Goal: Find specific page/section: Find specific page/section

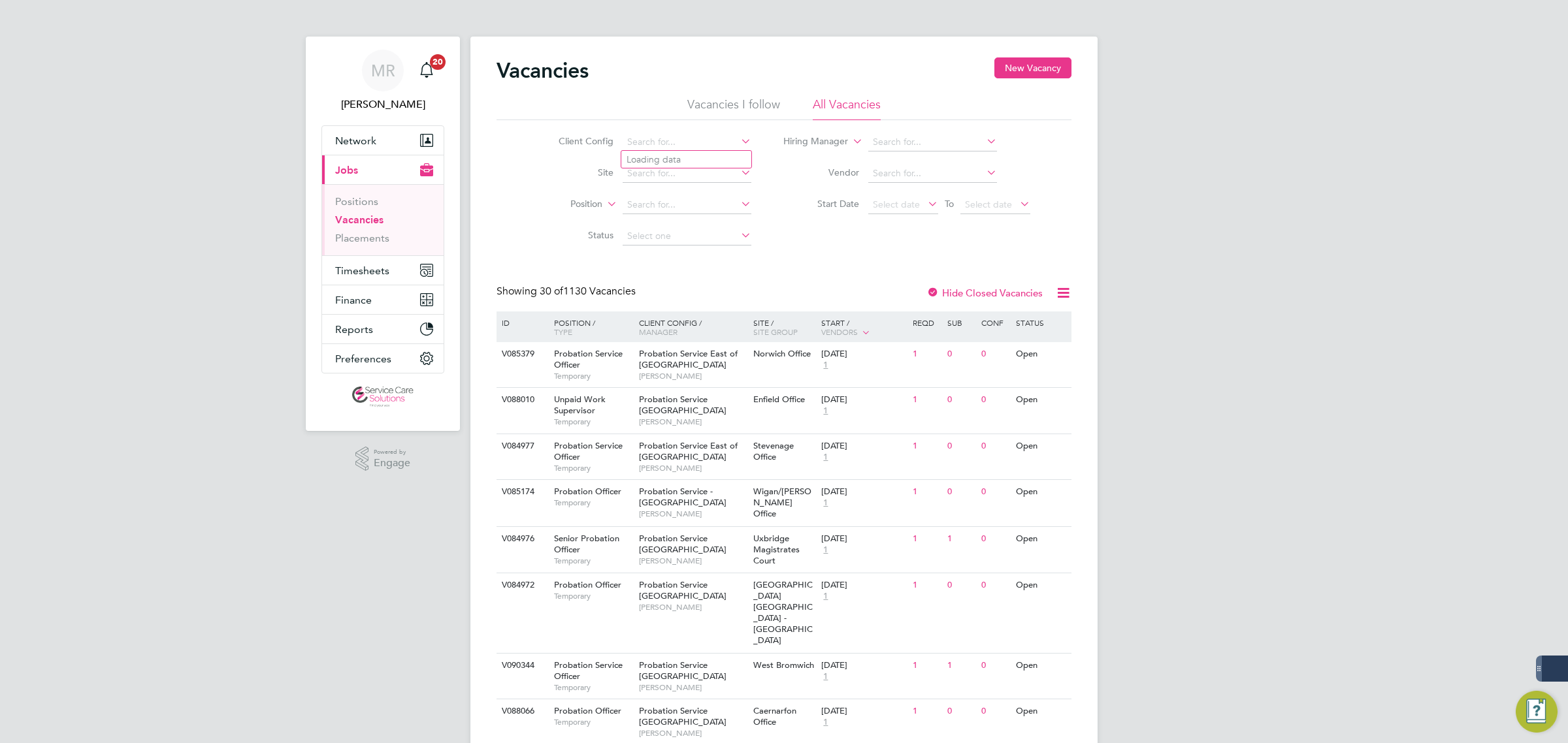
click at [677, 143] on input at bounding box center [686, 142] width 128 height 18
click at [670, 152] on li "A2Domin ion Housing Group" at bounding box center [686, 159] width 130 height 17
type input "A2Dominion Housing Group"
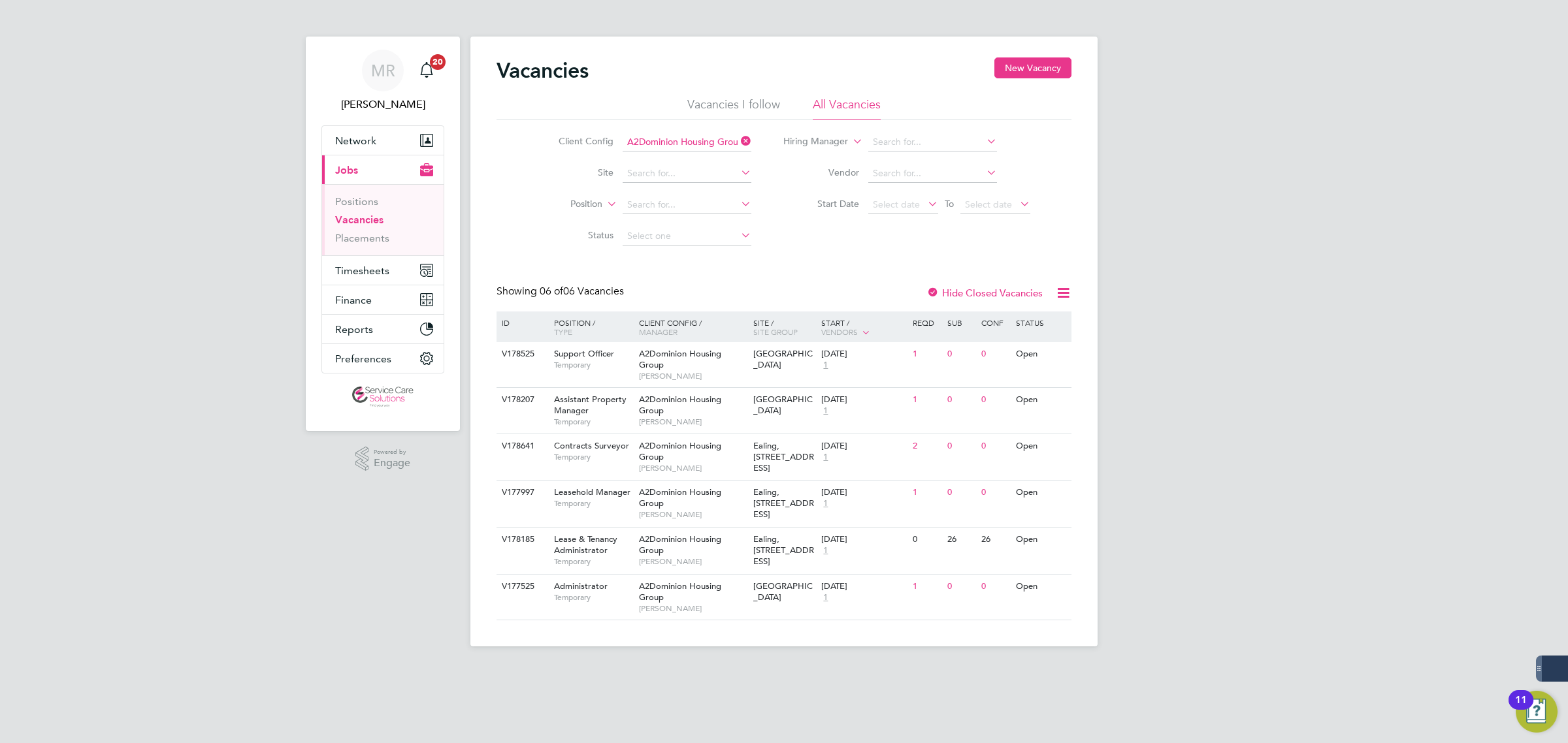
click at [933, 297] on div at bounding box center [933, 294] width 13 height 13
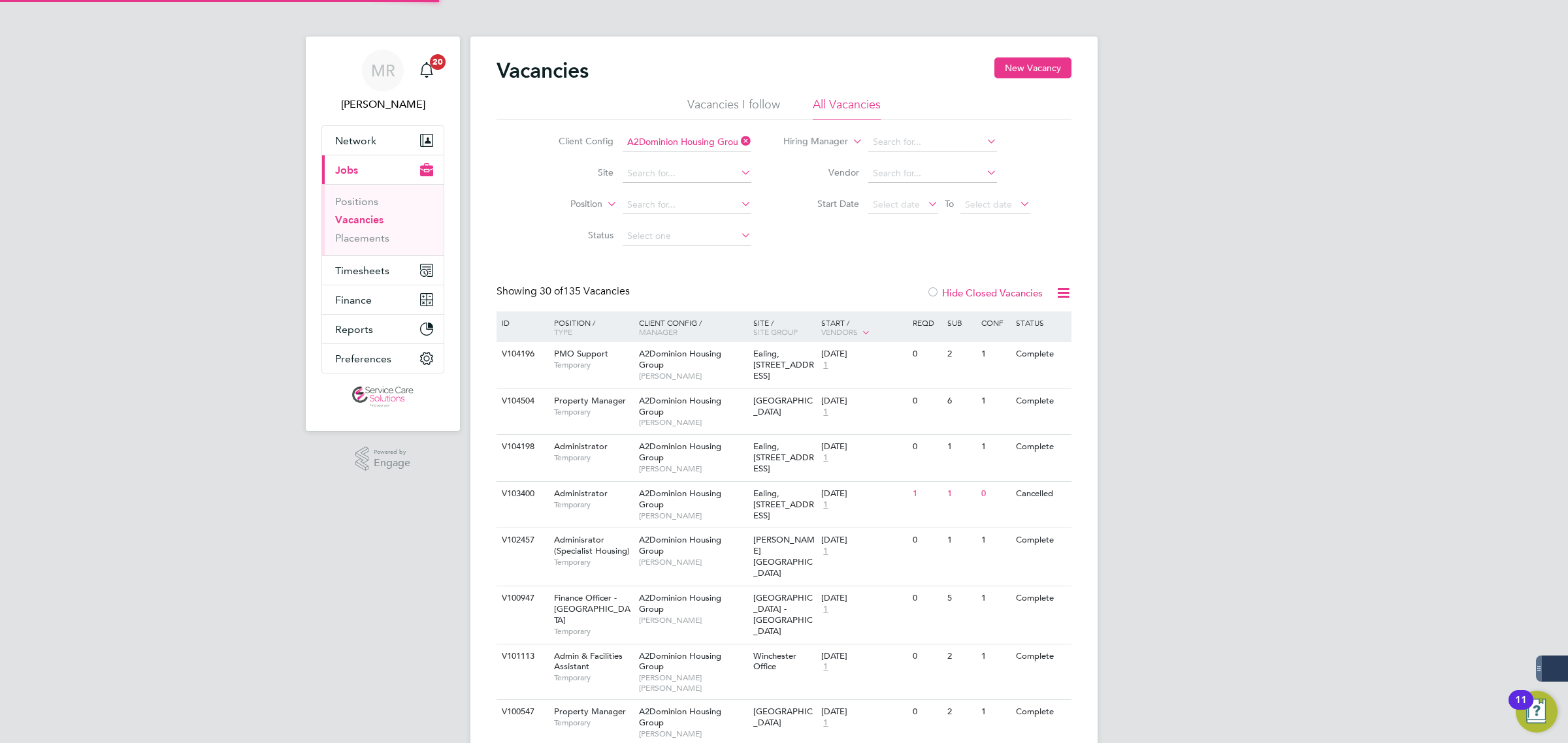
click at [938, 294] on div at bounding box center [933, 294] width 13 height 13
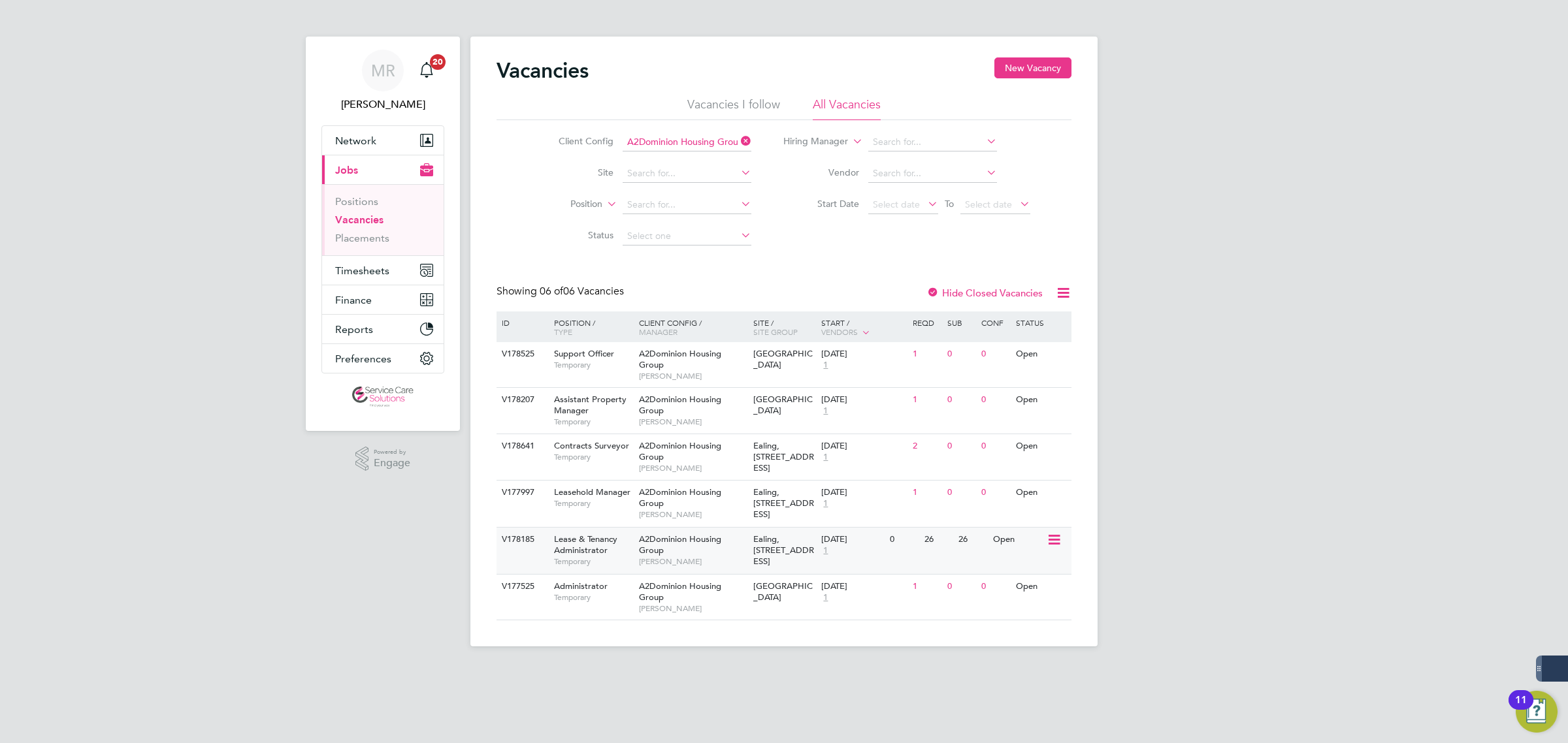
click at [737, 538] on div "A2Dominion Housing Group [PERSON_NAME]" at bounding box center [693, 550] width 114 height 45
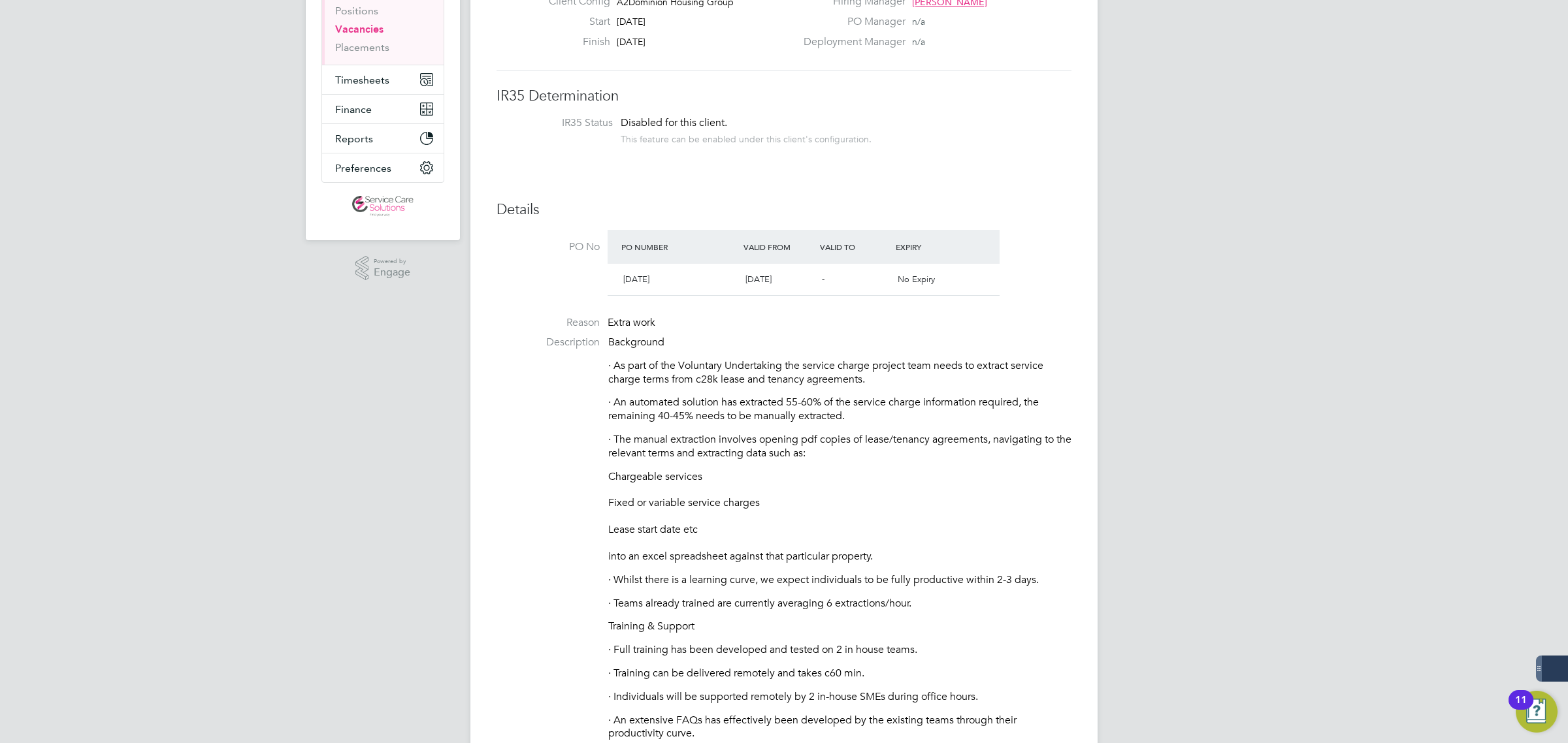
scroll to position [326, 0]
